Goal: Information Seeking & Learning: Learn about a topic

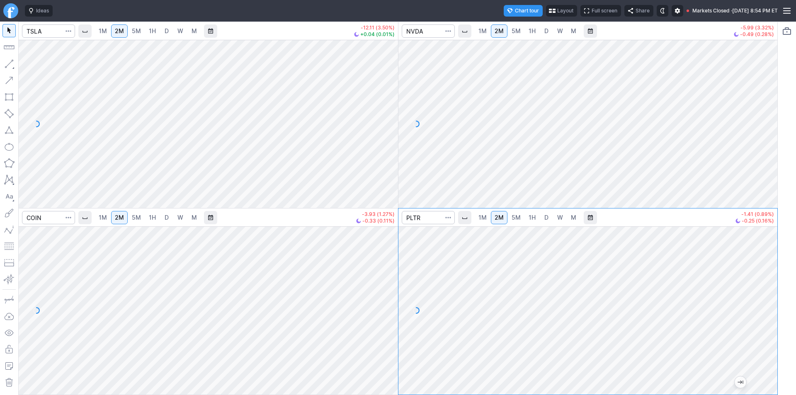
click at [511, 216] on span "5M" at bounding box center [515, 217] width 9 height 7
click at [498, 218] on span "2M" at bounding box center [498, 217] width 9 height 7
click at [487, 220] on link "1M" at bounding box center [483, 217] width 16 height 13
click at [771, 322] on div at bounding box center [768, 309] width 17 height 148
drag, startPoint x: 767, startPoint y: 359, endPoint x: 762, endPoint y: 327, distance: 32.0
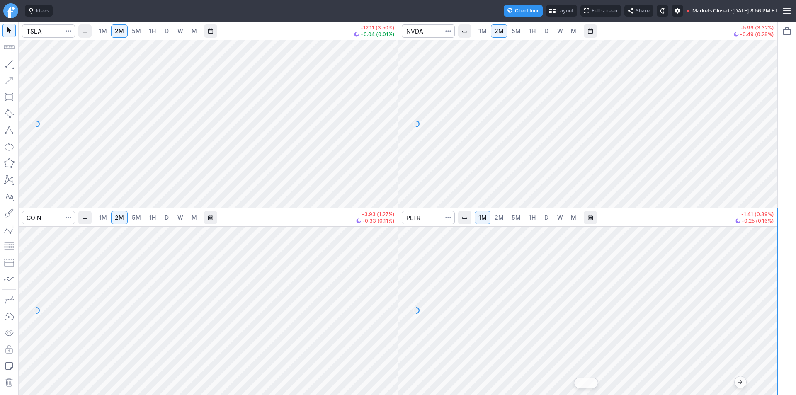
click at [765, 327] on div at bounding box center [768, 309] width 17 height 148
click at [497, 216] on span "2M" at bounding box center [498, 217] width 9 height 7
click at [423, 28] on input "Search" at bounding box center [428, 30] width 53 height 13
click at [751, 355] on div at bounding box center [587, 310] width 379 height 168
drag, startPoint x: 773, startPoint y: 339, endPoint x: 766, endPoint y: 309, distance: 31.3
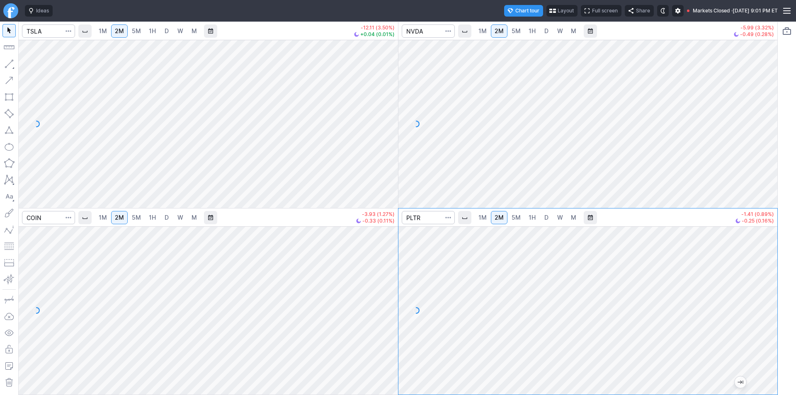
click at [766, 309] on div at bounding box center [768, 309] width 17 height 148
drag, startPoint x: 770, startPoint y: 329, endPoint x: 760, endPoint y: 342, distance: 16.2
click at [767, 339] on div at bounding box center [768, 309] width 17 height 148
click at [487, 220] on link "1M" at bounding box center [483, 217] width 16 height 13
click at [627, 311] on div "1M 2M 5M 1H D W M -12.11 (3.50%) +0.04 (0.01%) 1M 2M 5M 1H D W M -5.99 (3.32%) …" at bounding box center [397, 208] width 759 height 373
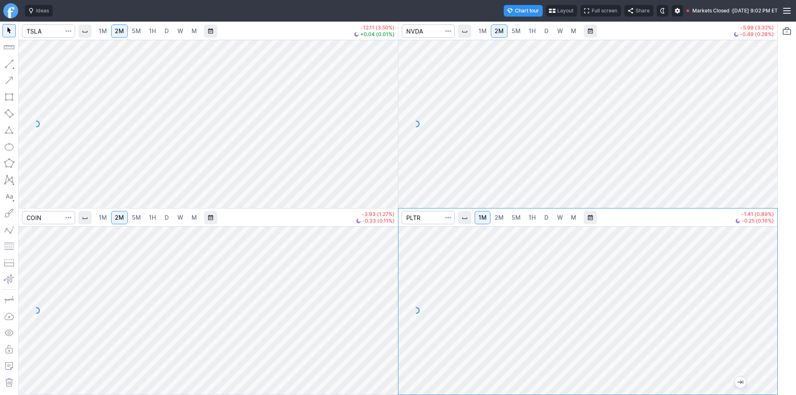
drag, startPoint x: 768, startPoint y: 288, endPoint x: 761, endPoint y: 298, distance: 13.3
click at [767, 297] on div at bounding box center [768, 309] width 17 height 148
